Goal: Transaction & Acquisition: Purchase product/service

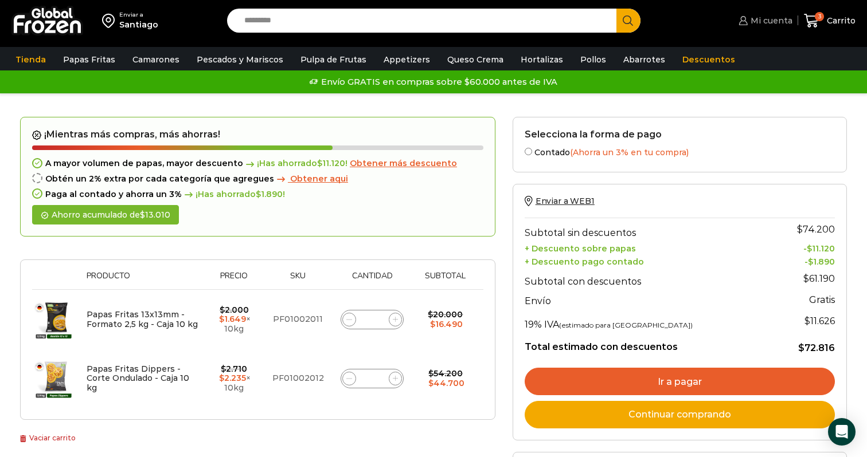
click at [764, 20] on span "Mi cuenta" at bounding box center [769, 20] width 45 height 11
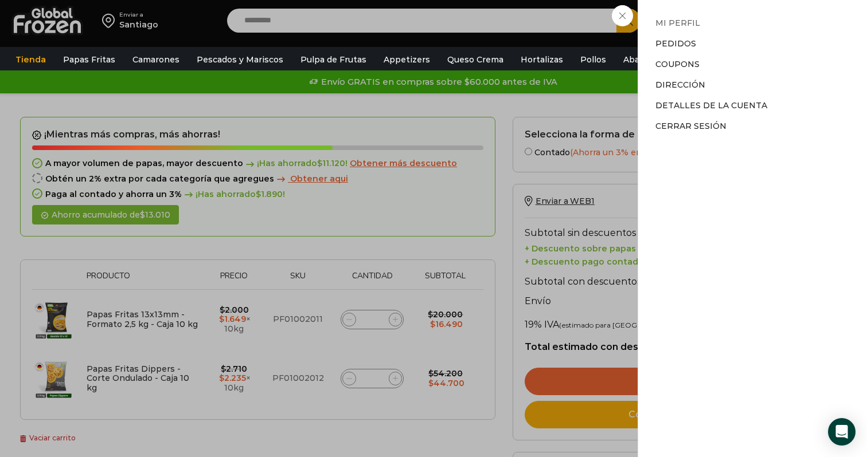
click at [680, 21] on link "Mi perfil" at bounding box center [677, 23] width 45 height 10
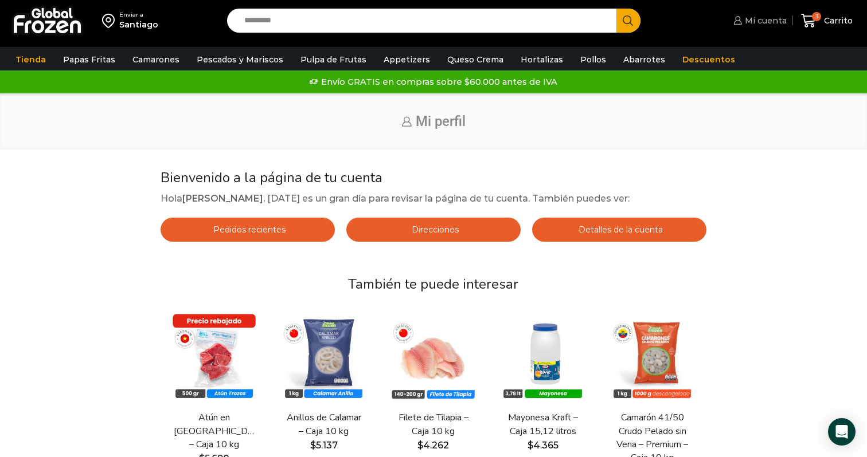
click at [774, 15] on span "Mi cuenta" at bounding box center [764, 20] width 45 height 11
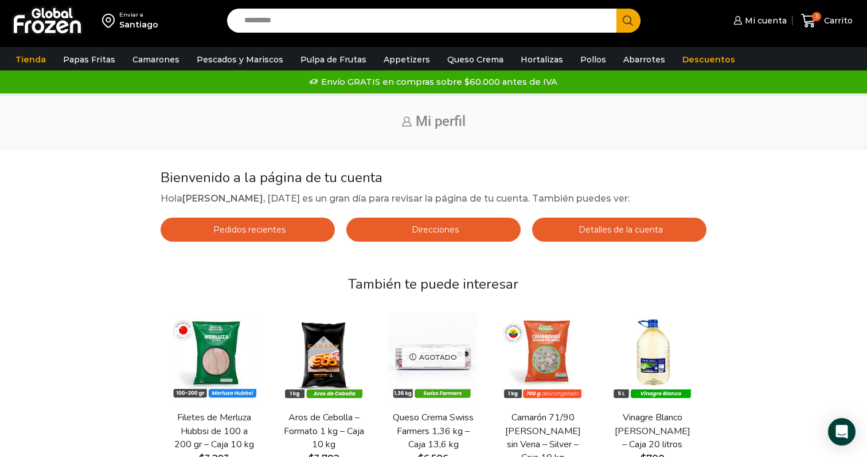
click at [64, 25] on img at bounding box center [47, 21] width 72 height 30
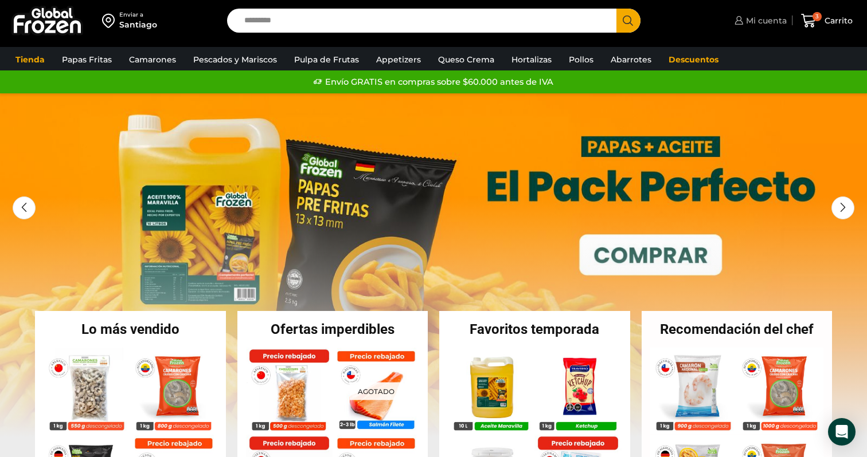
click at [766, 17] on span "Mi cuenta" at bounding box center [765, 20] width 44 height 11
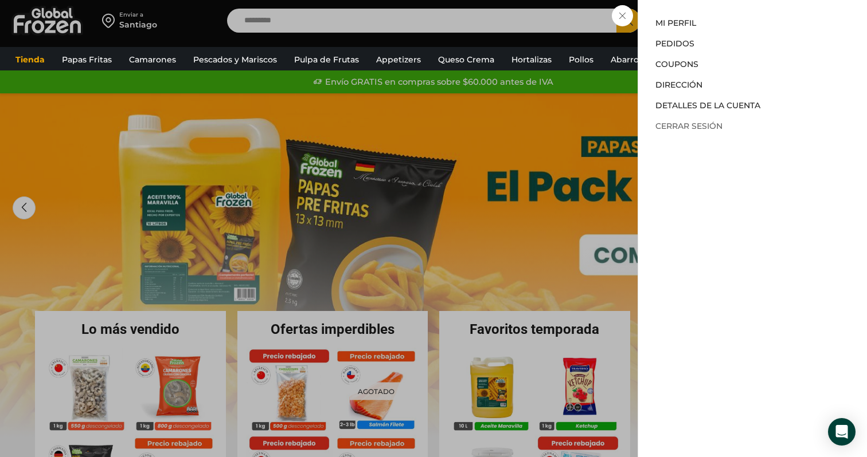
click at [695, 125] on link "Cerrar sesión" at bounding box center [688, 126] width 67 height 10
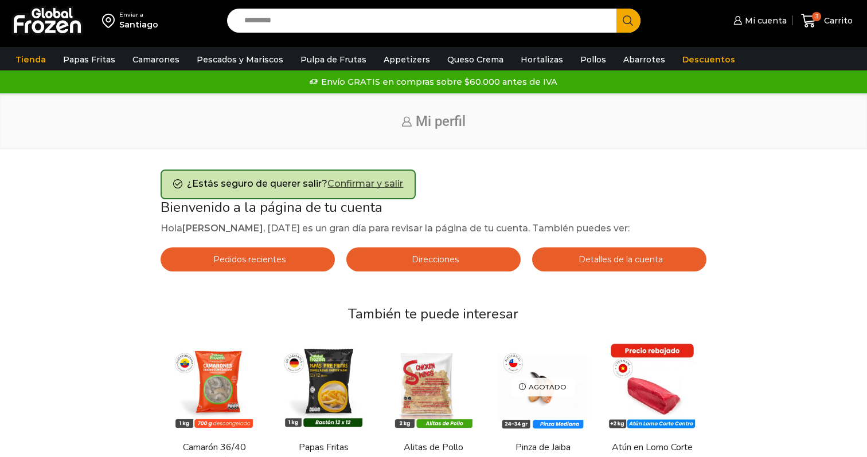
click at [393, 183] on link "Confirmar y salir" at bounding box center [365, 183] width 76 height 11
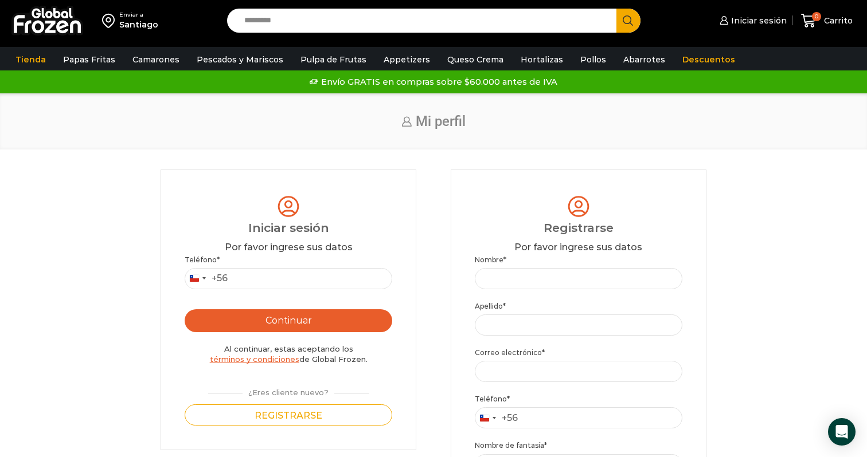
type input "**********"
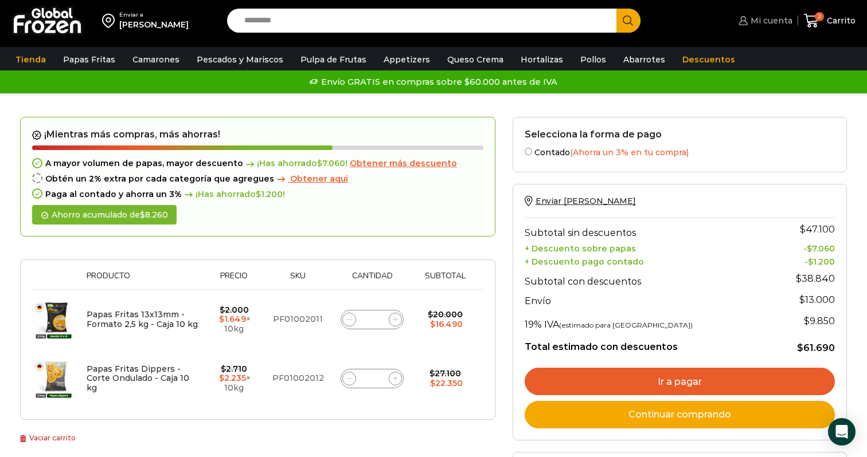
click at [770, 25] on span "Mi cuenta" at bounding box center [769, 20] width 45 height 11
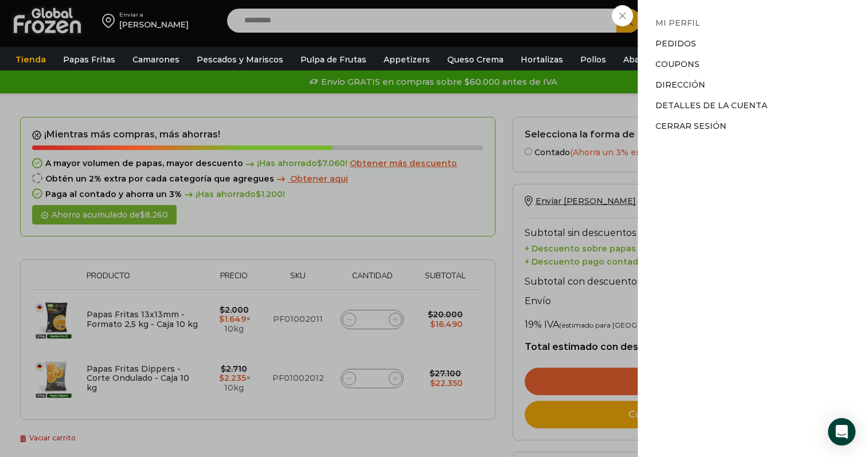
click at [679, 24] on link "Mi perfil" at bounding box center [677, 23] width 45 height 10
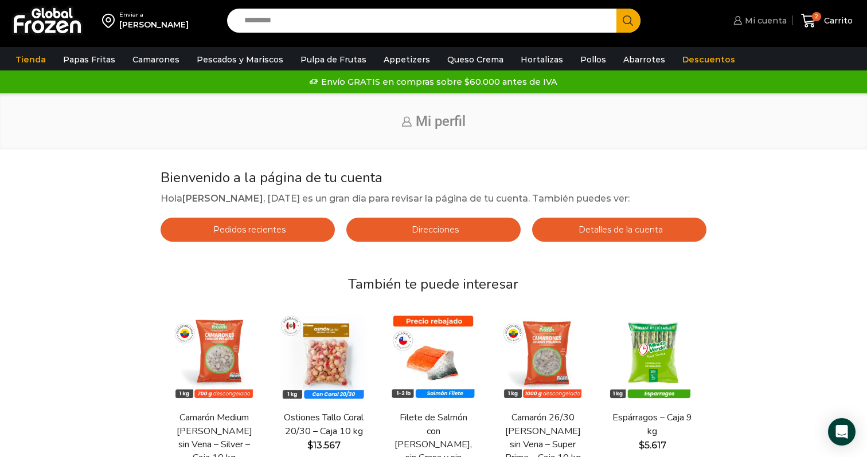
click at [771, 25] on span "Mi cuenta" at bounding box center [764, 20] width 45 height 11
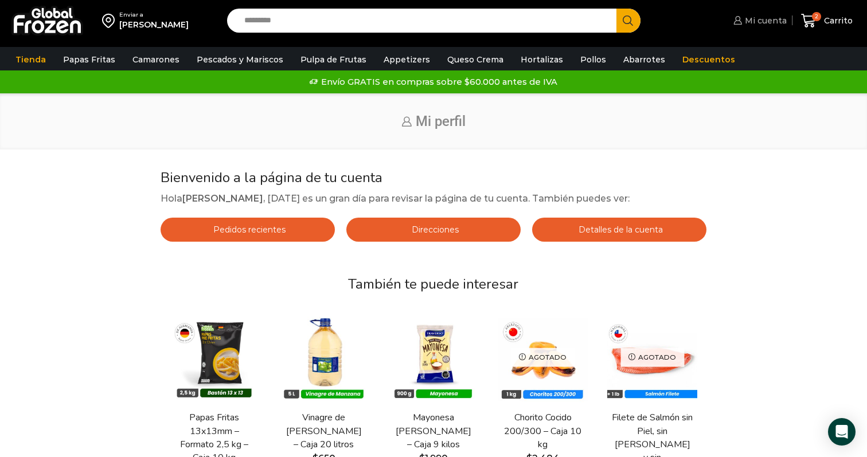
click at [756, 17] on span "Mi cuenta" at bounding box center [764, 20] width 45 height 11
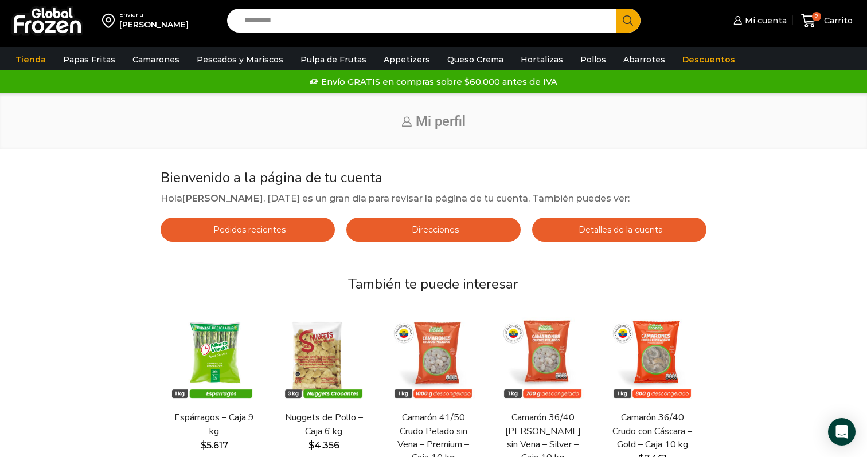
click at [52, 15] on img at bounding box center [47, 21] width 72 height 30
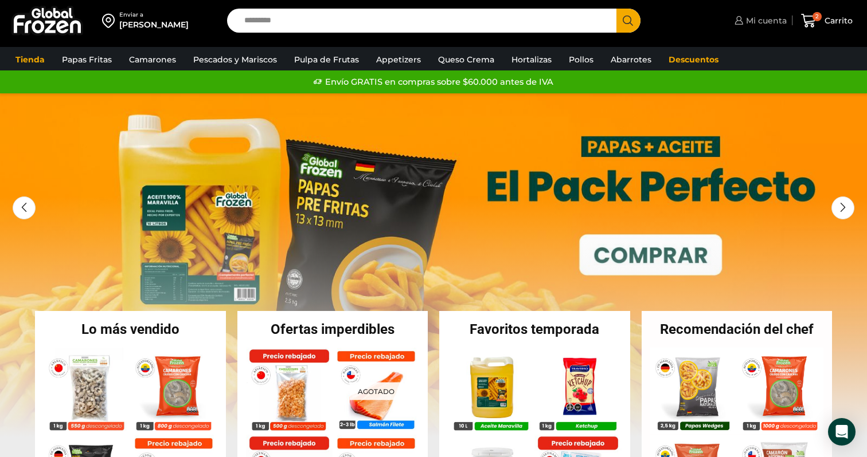
click at [764, 17] on span "Mi cuenta" at bounding box center [765, 20] width 44 height 11
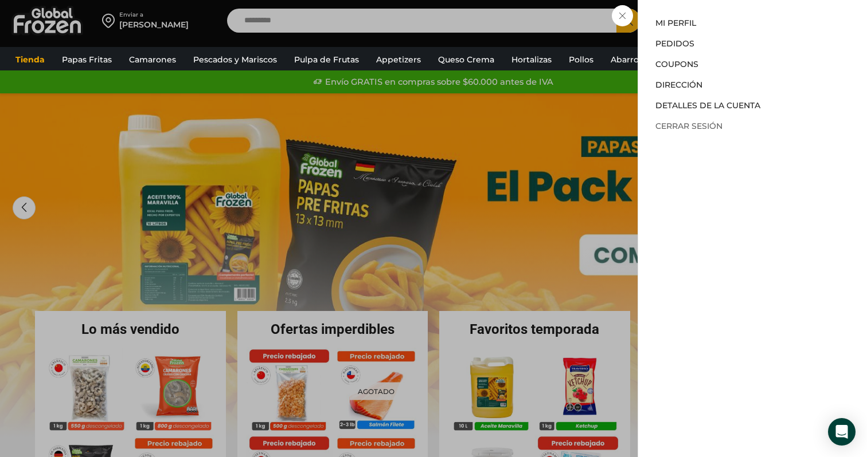
click at [664, 123] on link "Cerrar sesión" at bounding box center [688, 126] width 67 height 10
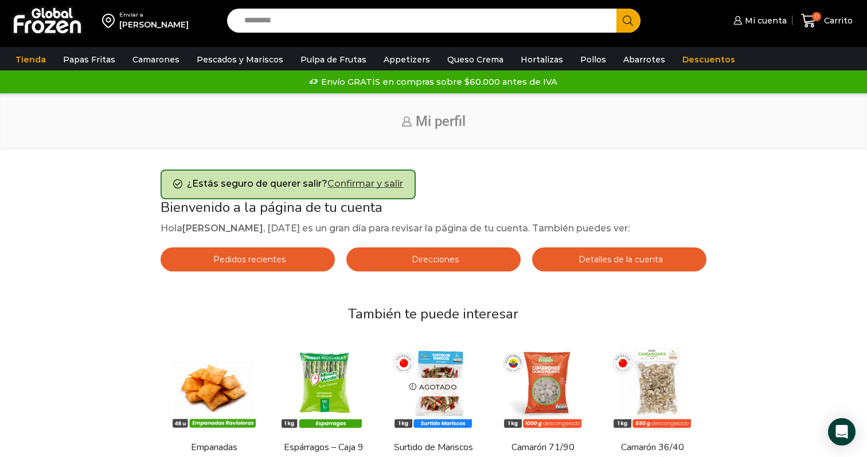
click at [362, 186] on link "Confirmar y salir" at bounding box center [365, 183] width 76 height 11
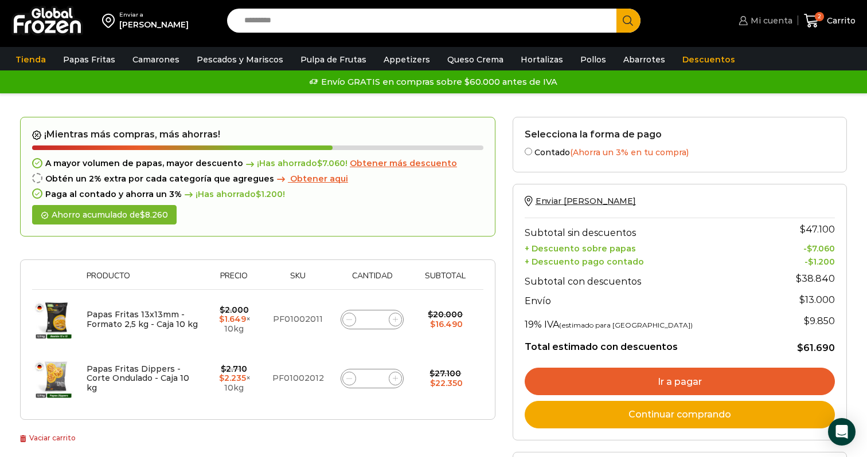
click at [768, 19] on span "Mi cuenta" at bounding box center [769, 20] width 45 height 11
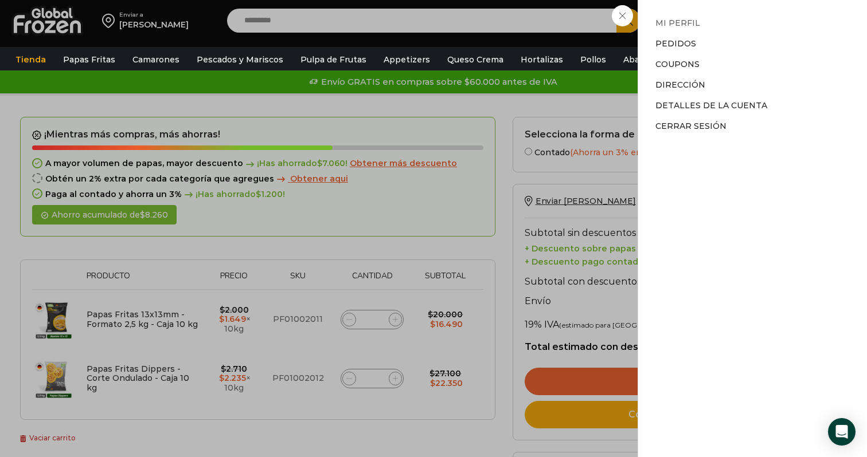
click at [686, 22] on link "Mi perfil" at bounding box center [677, 23] width 45 height 10
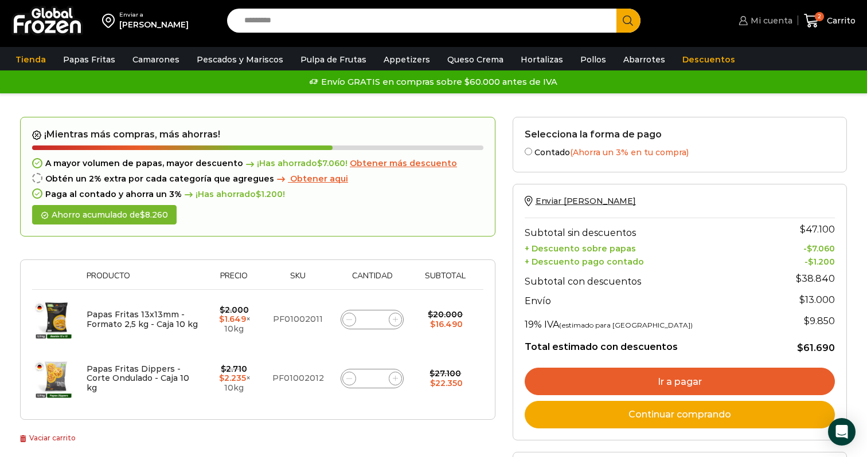
click at [764, 24] on span "Mi cuenta" at bounding box center [769, 20] width 45 height 11
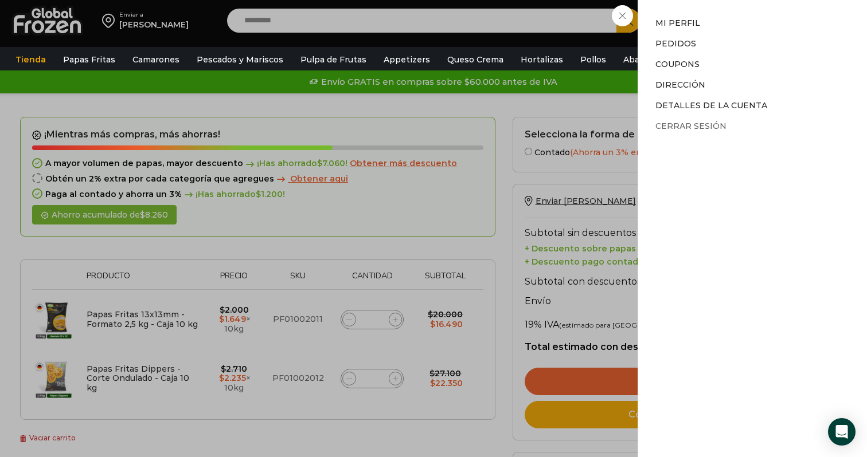
click at [703, 126] on link "Cerrar sesión" at bounding box center [690, 126] width 71 height 10
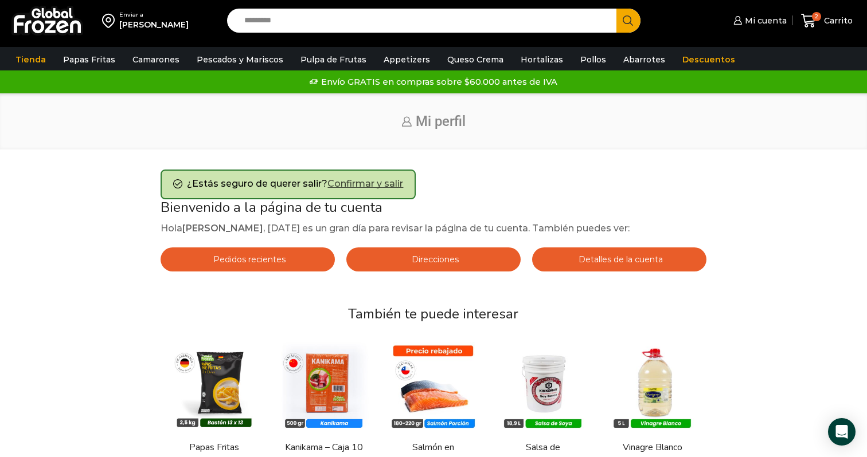
click at [375, 186] on link "Confirmar y salir" at bounding box center [365, 183] width 76 height 11
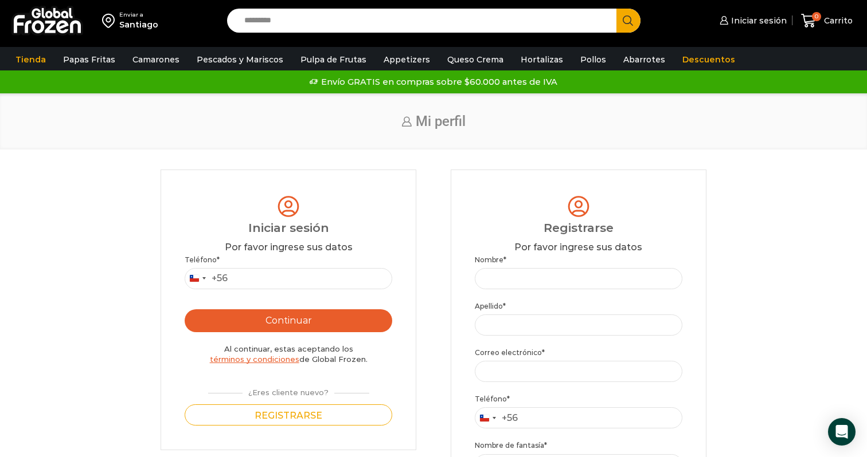
type input "**********"
click at [40, 22] on img at bounding box center [47, 21] width 72 height 30
click at [52, 15] on img at bounding box center [47, 21] width 72 height 30
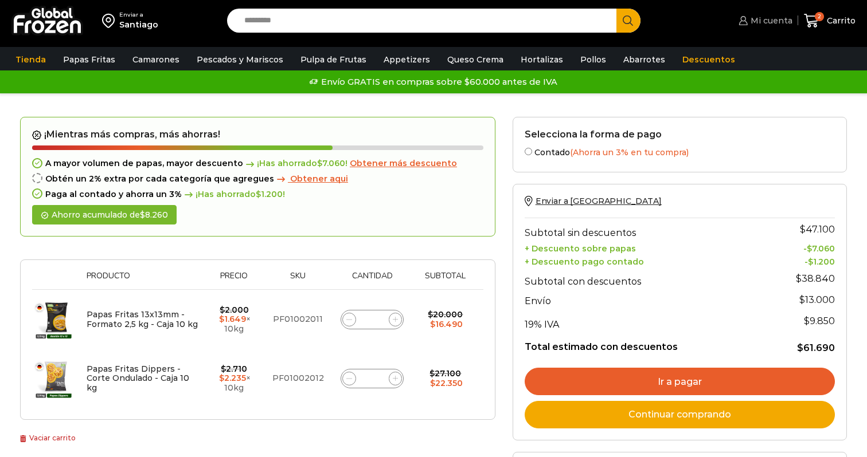
click at [751, 26] on link "Mi cuenta" at bounding box center [763, 20] width 56 height 23
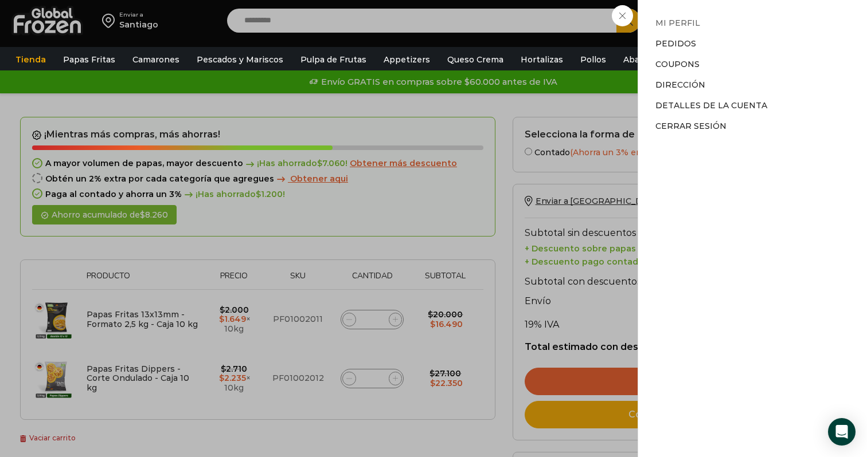
click at [675, 19] on link "Mi perfil" at bounding box center [677, 23] width 45 height 10
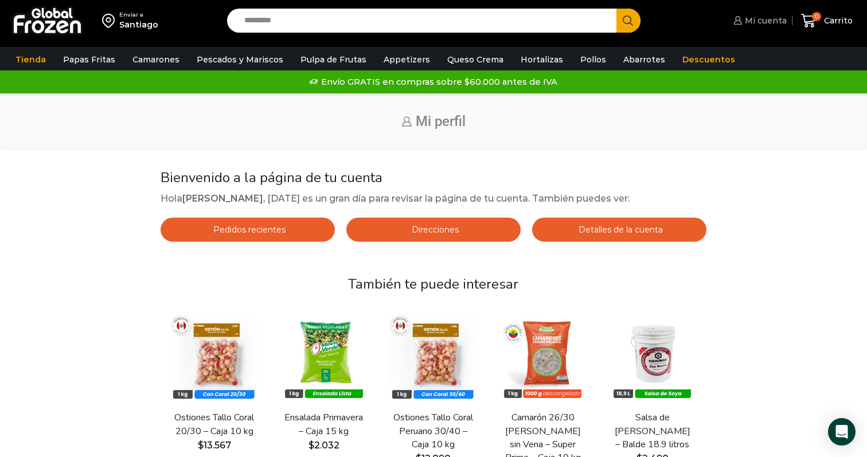
click at [766, 21] on span "Mi cuenta" at bounding box center [764, 20] width 45 height 11
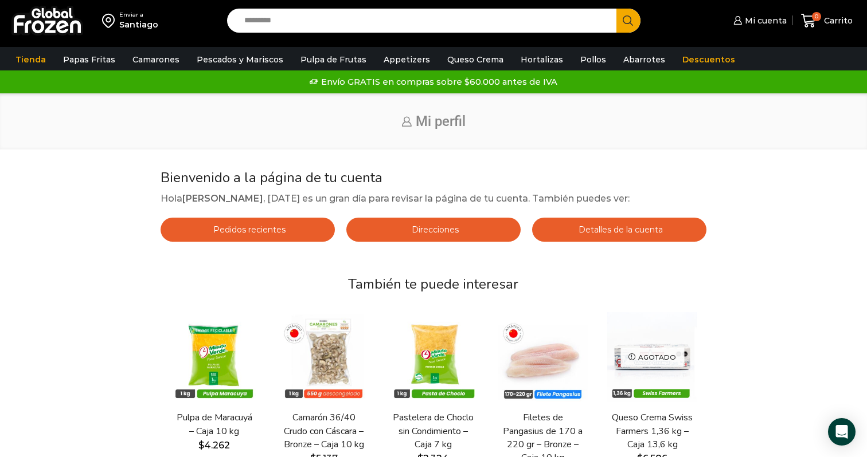
click at [412, 187] on div "Bienvenido a la página de tu cuenta Hola ximena viviana cereceda ramirez , hoy …" at bounding box center [433, 353] width 545 height 366
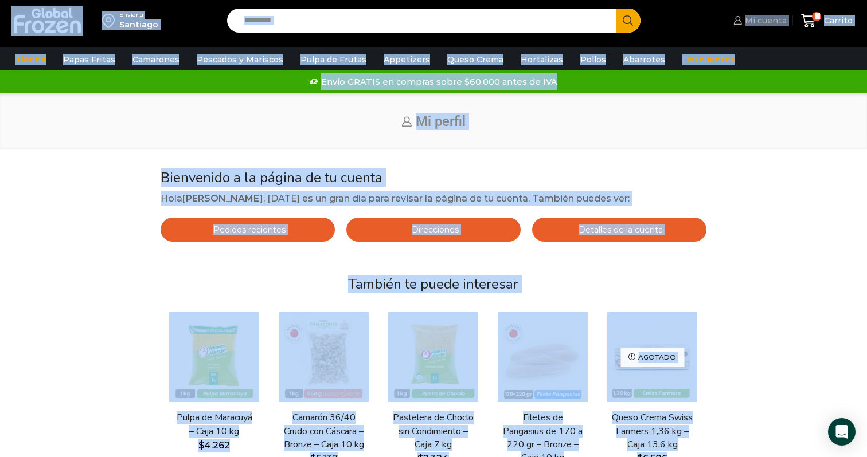
click at [762, 21] on span "Mi cuenta" at bounding box center [764, 20] width 45 height 11
click at [58, 12] on img at bounding box center [47, 21] width 72 height 30
click at [713, 131] on div "Inicio Mi perfil" at bounding box center [433, 121] width 867 height 56
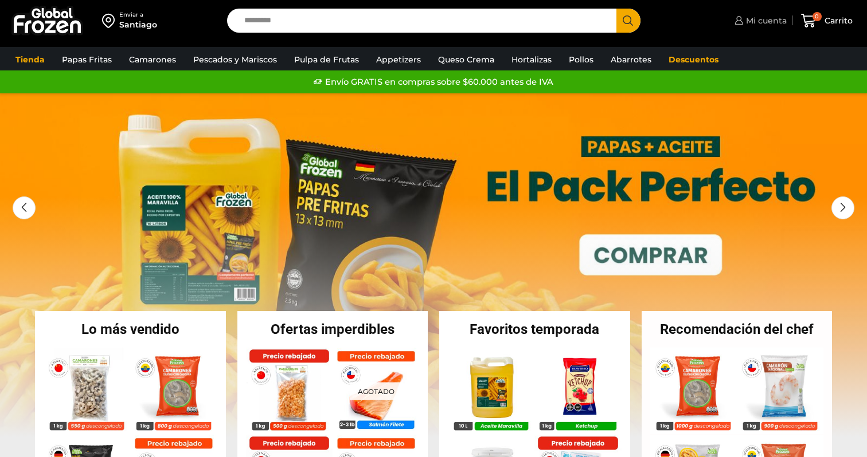
click at [759, 18] on span "Mi cuenta" at bounding box center [765, 20] width 44 height 11
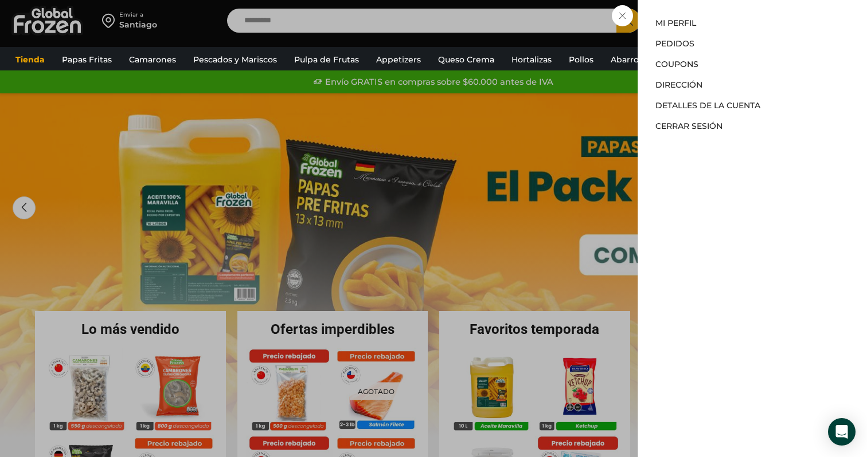
click at [706, 119] on li "Cerrar sesión" at bounding box center [752, 124] width 194 height 16
click at [703, 126] on link "Cerrar sesión" at bounding box center [688, 126] width 67 height 10
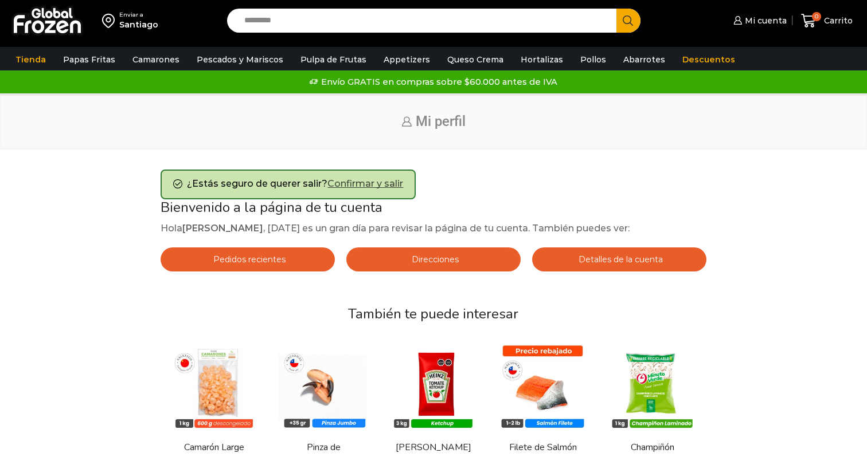
click at [374, 187] on link "Confirmar y salir" at bounding box center [365, 183] width 76 height 11
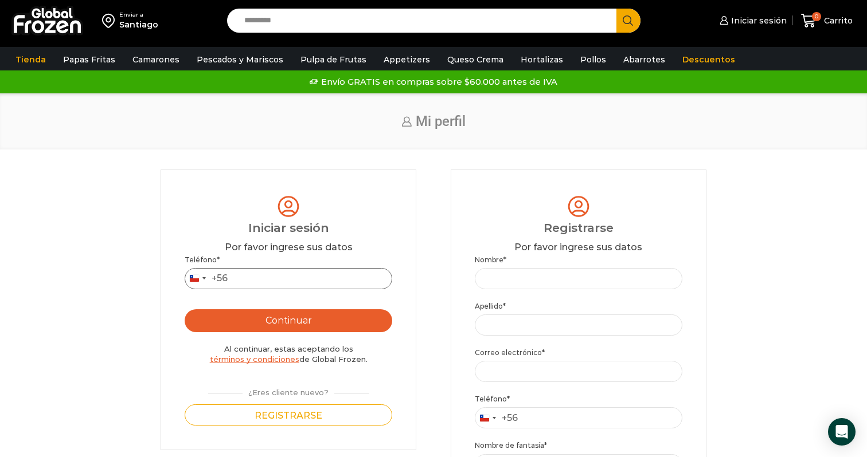
type input "**********"
click at [821, 18] on span "2" at bounding box center [816, 16] width 9 height 9
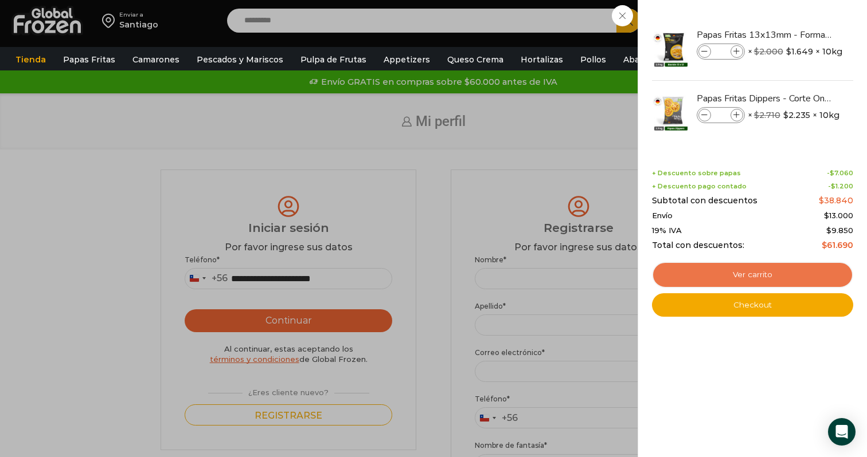
click at [732, 274] on link "Ver carrito" at bounding box center [752, 275] width 201 height 26
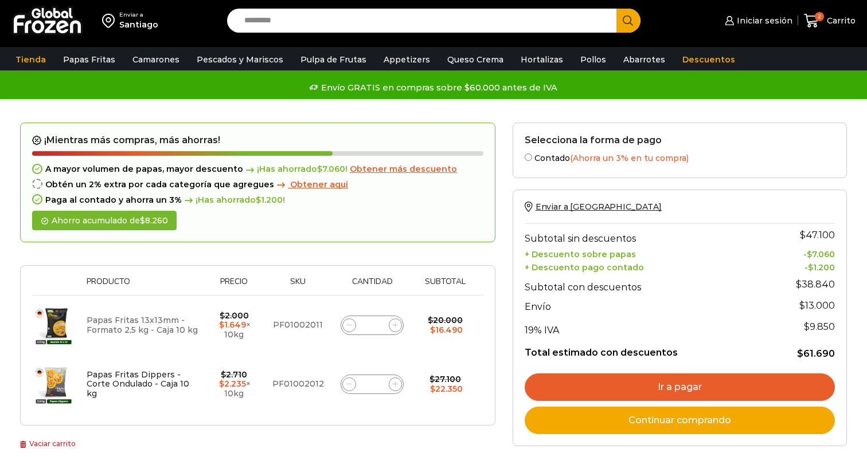
scroll to position [98, 0]
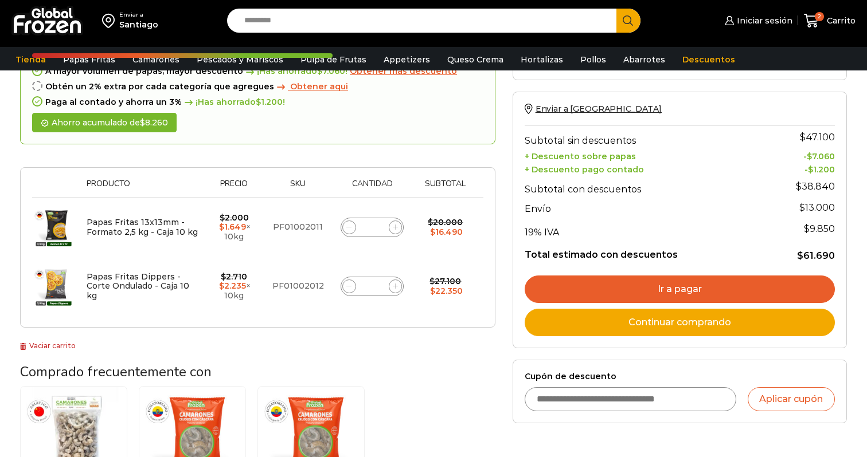
click at [57, 345] on link "Vaciar carrito" at bounding box center [48, 346] width 56 height 9
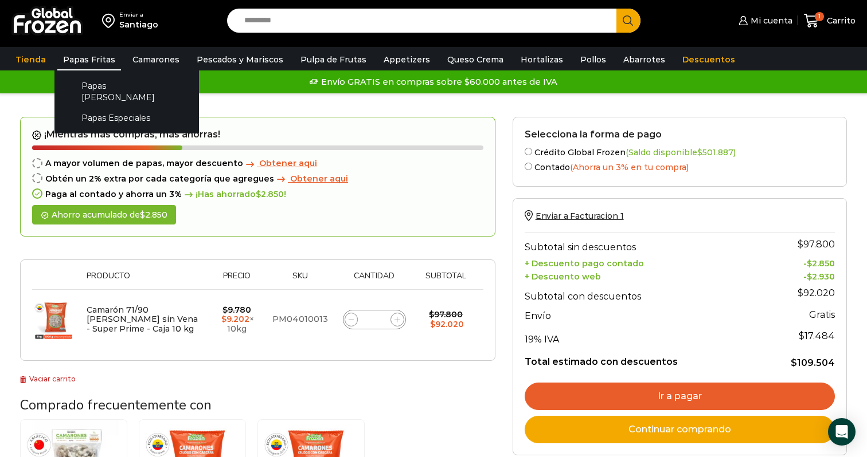
click at [86, 63] on link "Papas Fritas" at bounding box center [89, 60] width 64 height 22
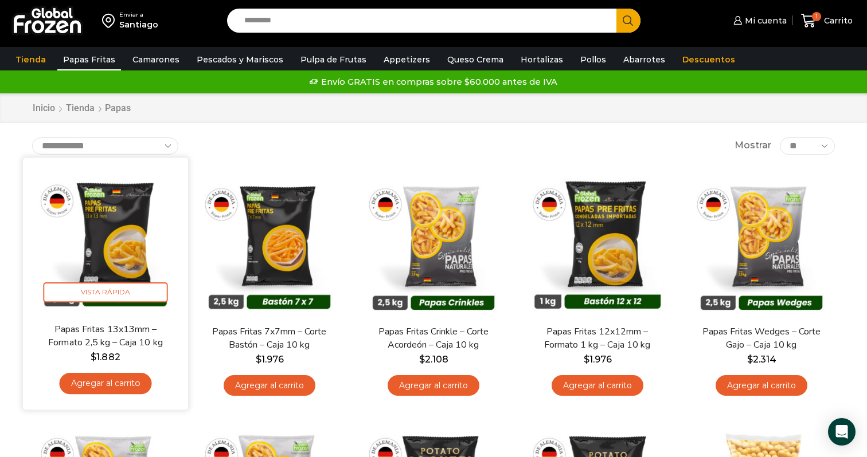
click at [117, 252] on img at bounding box center [106, 240] width 148 height 148
